Goal: Task Accomplishment & Management: Use online tool/utility

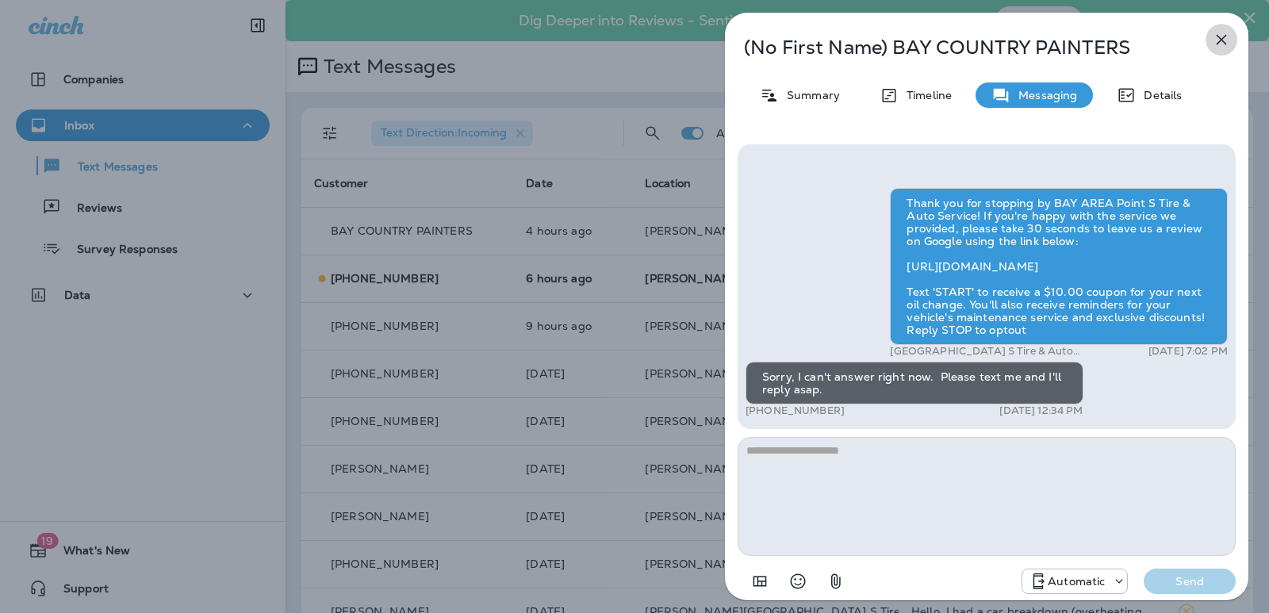
click at [1219, 40] on icon "button" at bounding box center [1220, 39] width 19 height 19
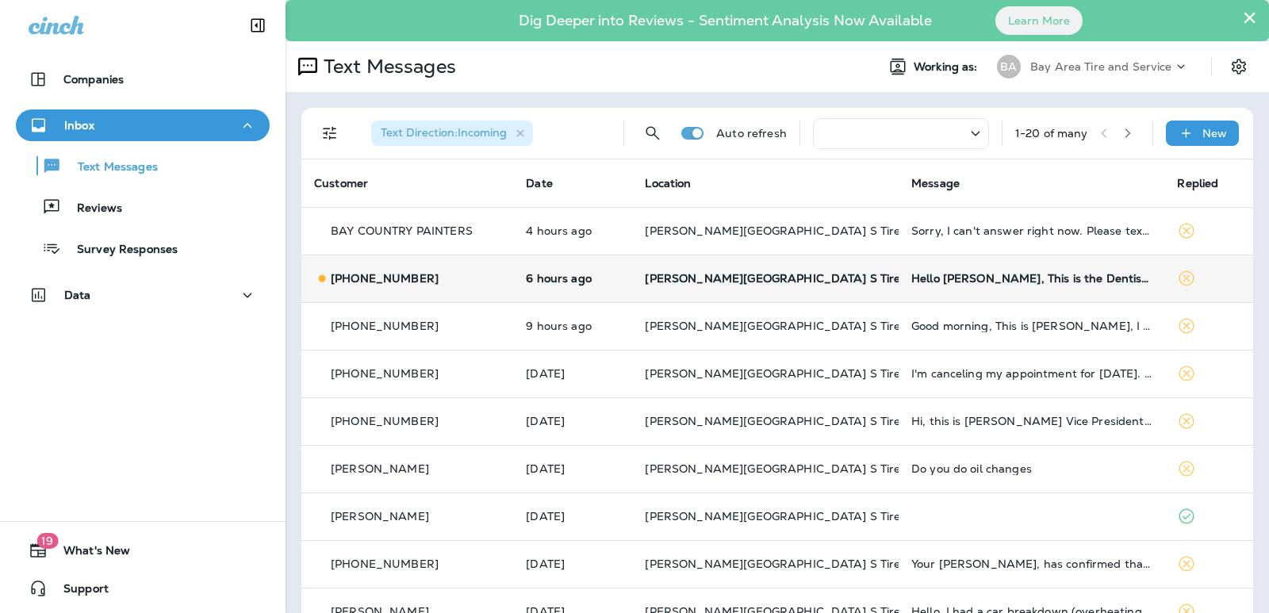
click at [728, 268] on td "[PERSON_NAME][GEOGRAPHIC_DATA] S Tire & Auto Service" at bounding box center [765, 278] width 266 height 48
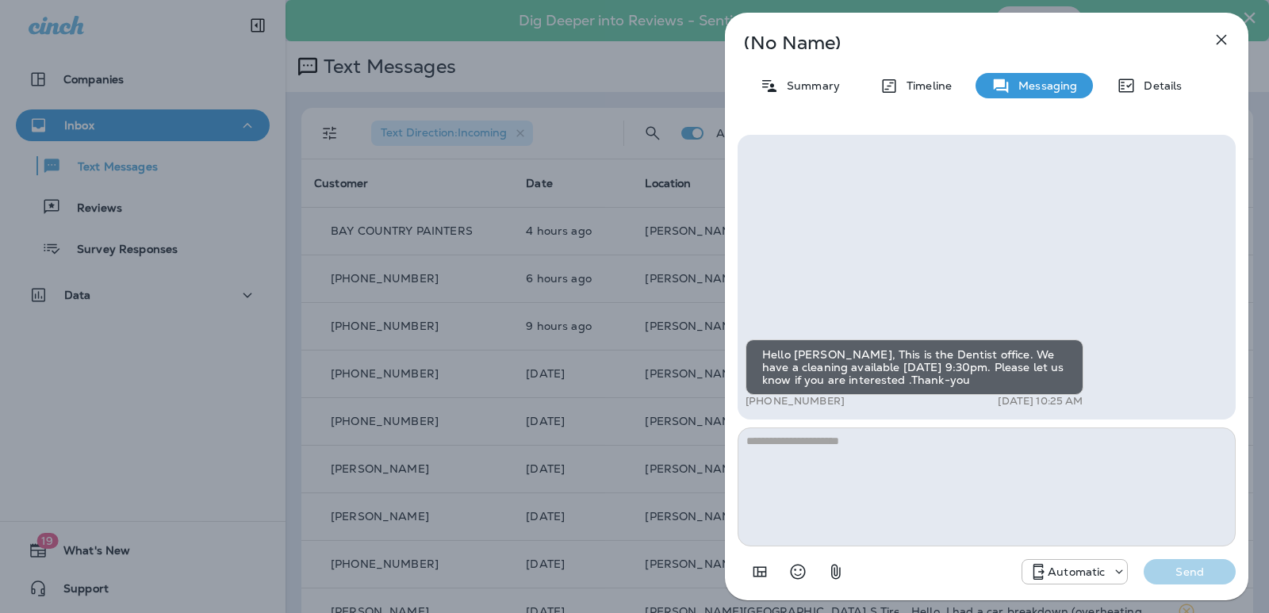
click at [1222, 42] on icon "button" at bounding box center [1220, 39] width 19 height 19
